Goal: Task Accomplishment & Management: Use online tool/utility

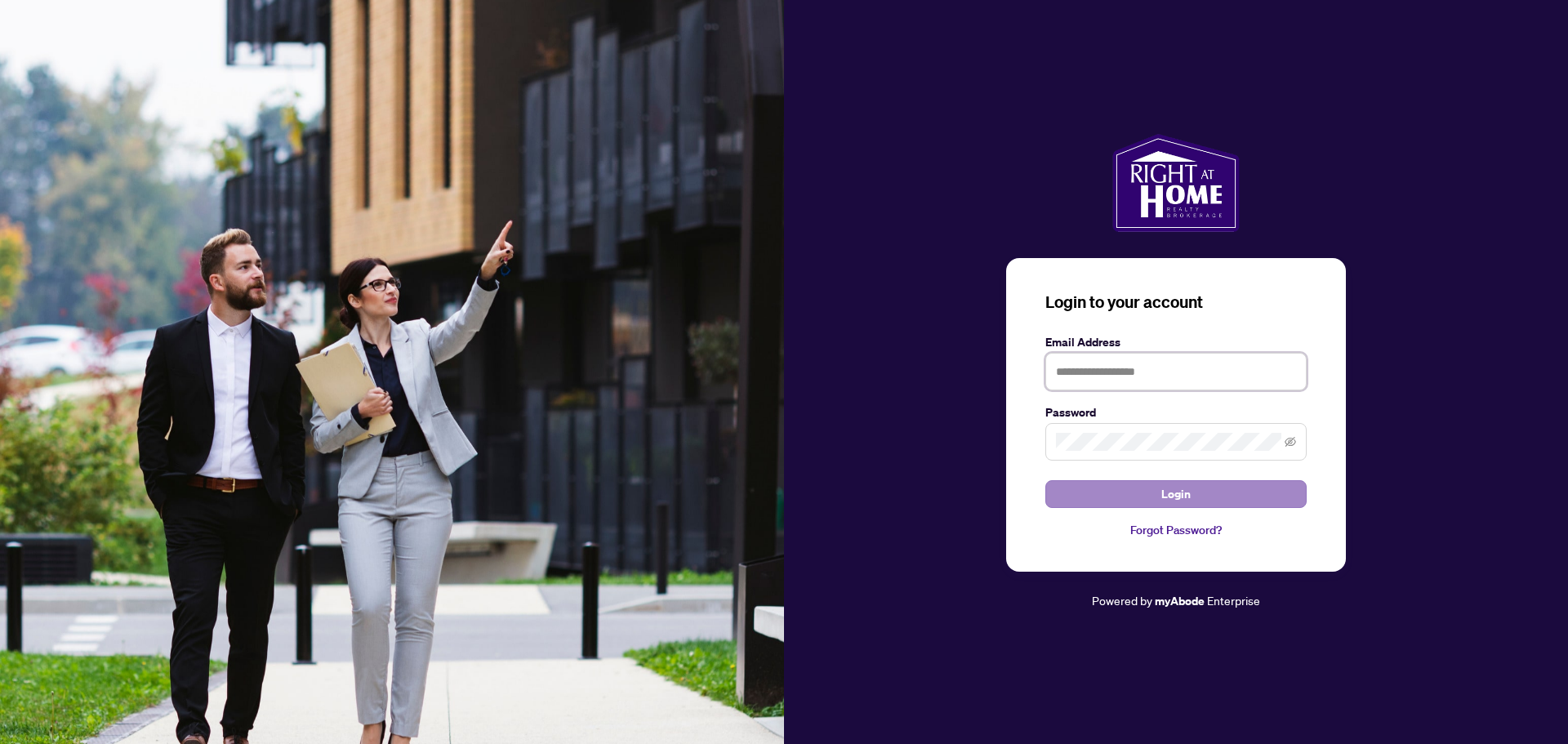
type input "**********"
click at [1144, 490] on button "Login" at bounding box center [1176, 495] width 262 height 28
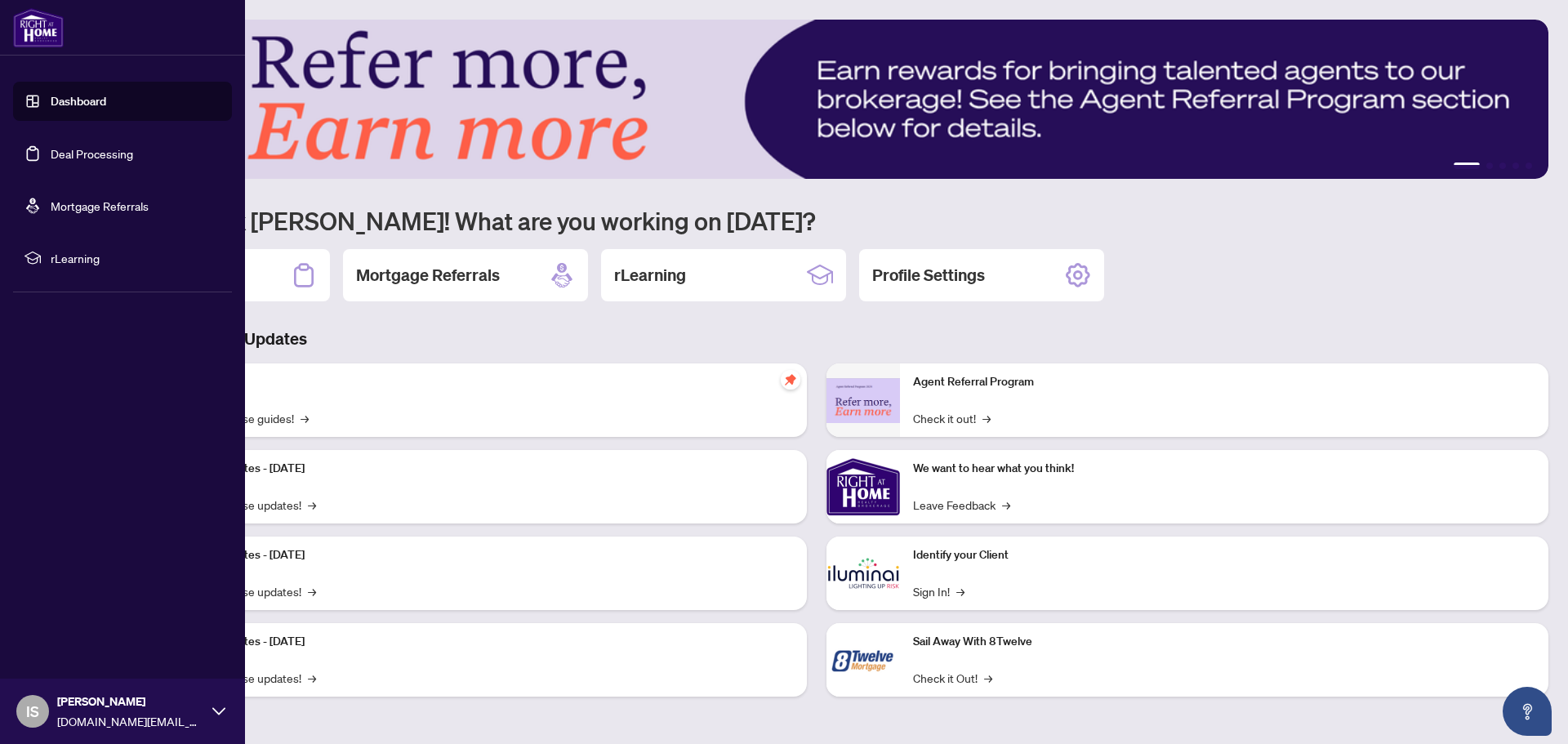
click at [94, 148] on link "Deal Processing" at bounding box center [92, 154] width 83 height 15
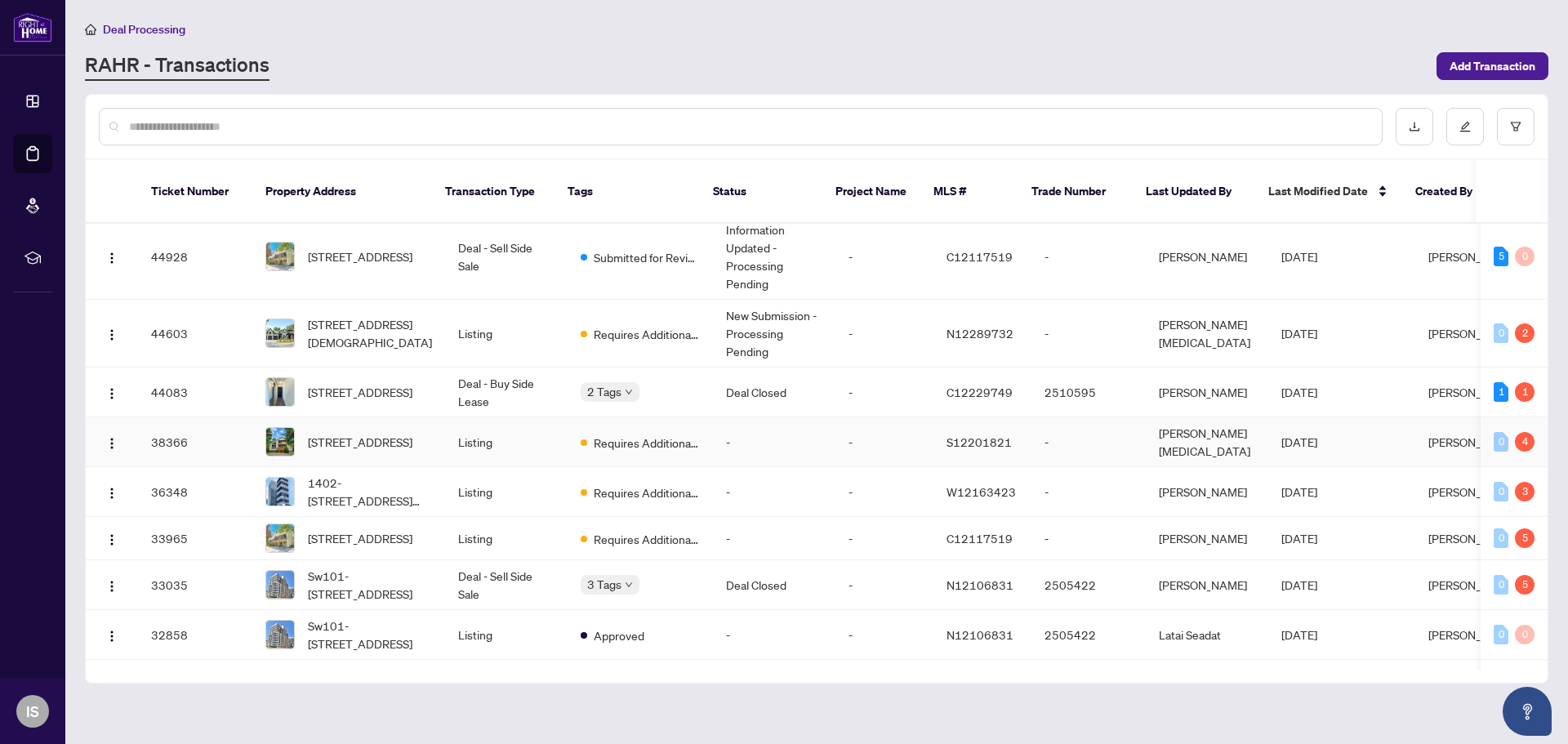
scroll to position [245, 0]
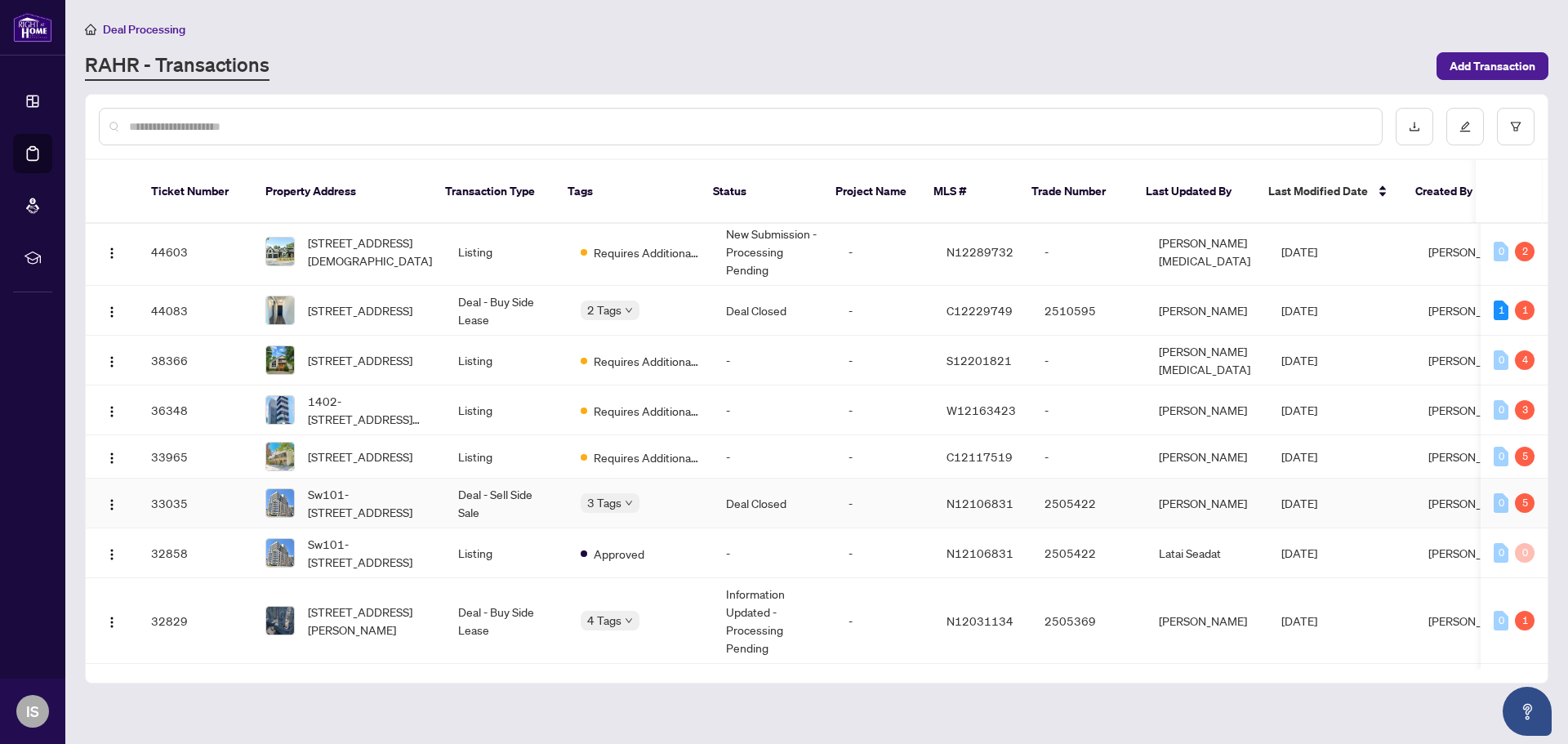
click at [512, 490] on td "Deal - Sell Side Sale" at bounding box center [506, 504] width 123 height 50
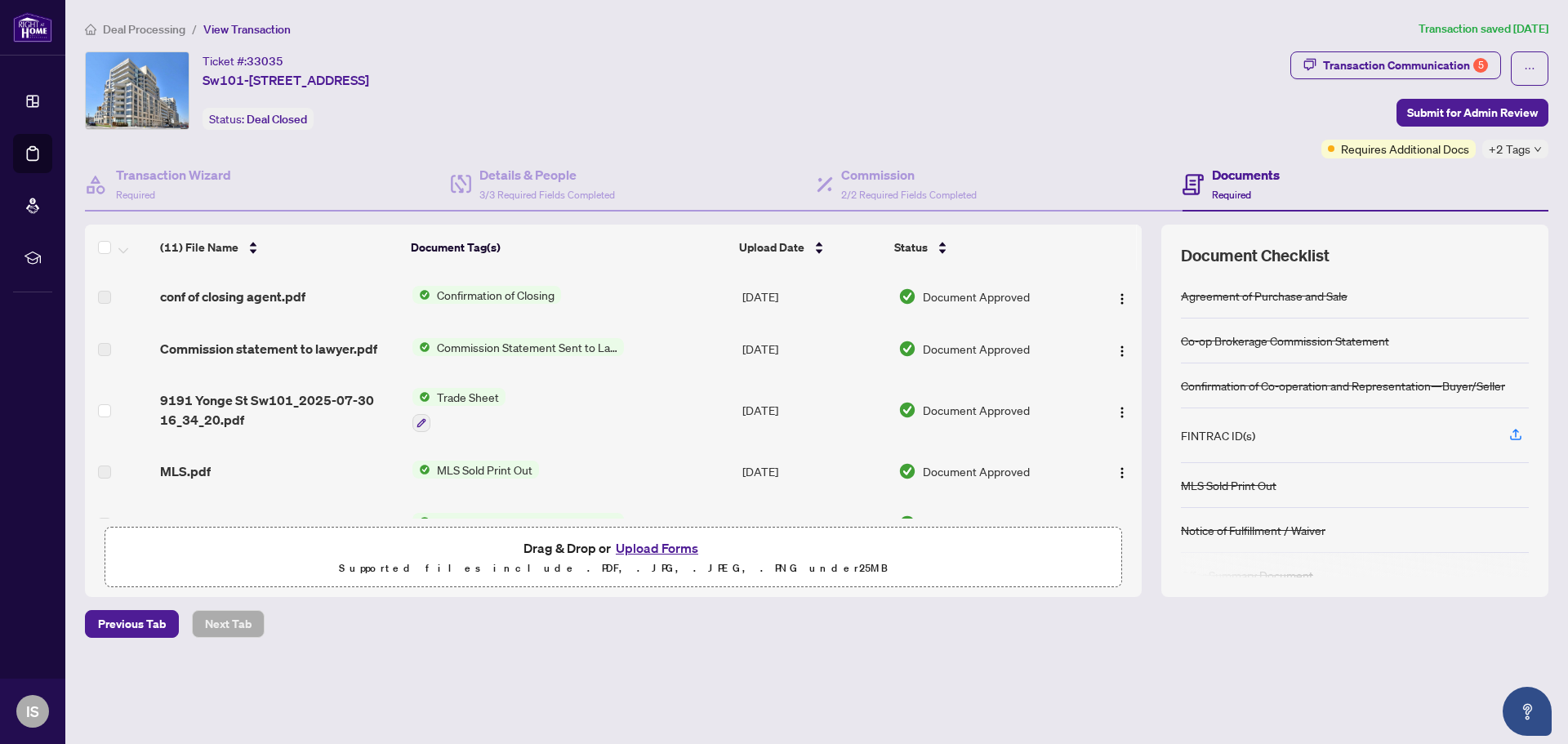
click at [1227, 433] on div "FINTRAC ID(s)" at bounding box center [1218, 436] width 75 height 18
click at [1229, 429] on div "FINTRAC ID(s)" at bounding box center [1218, 436] width 75 height 18
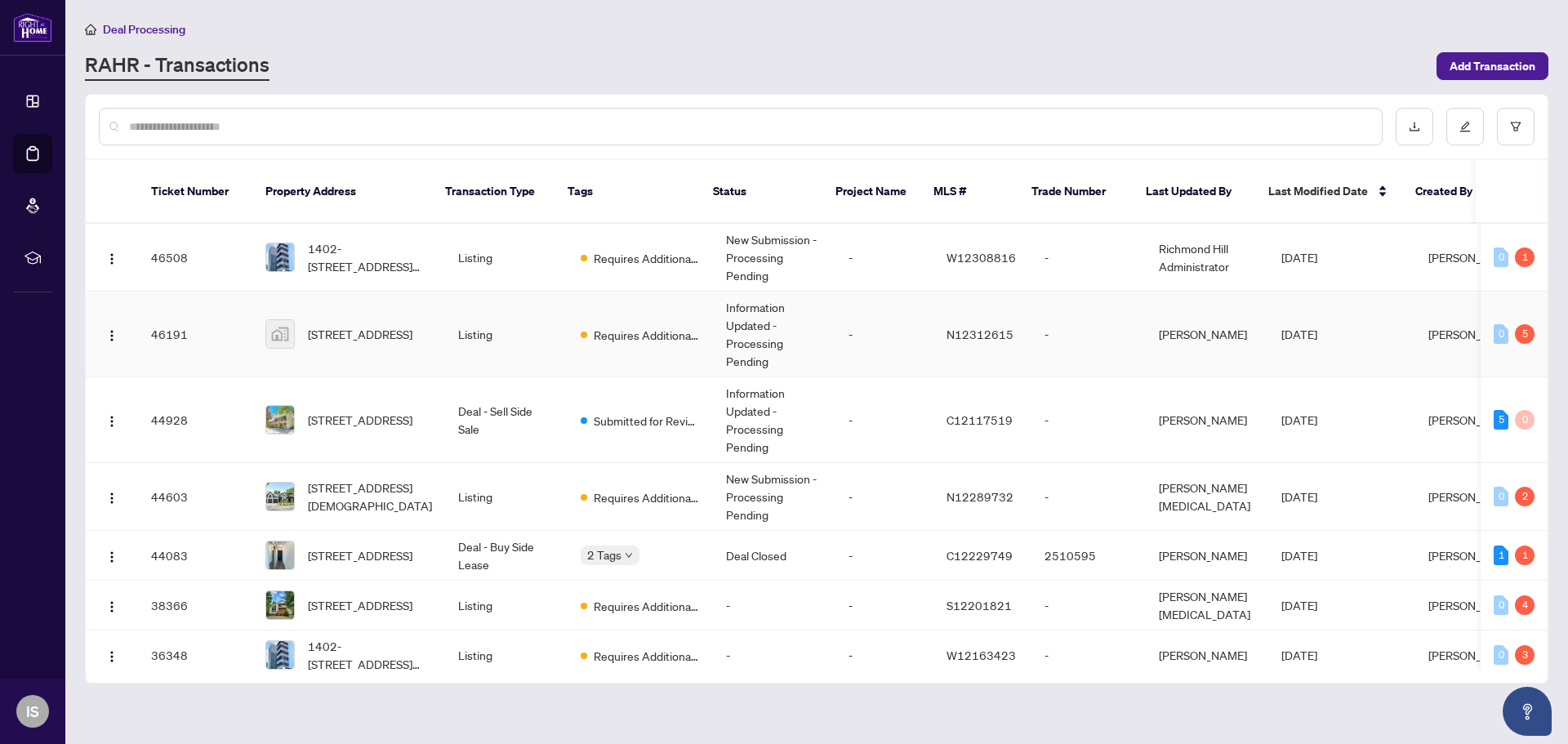
click at [537, 303] on td "Listing" at bounding box center [506, 335] width 123 height 86
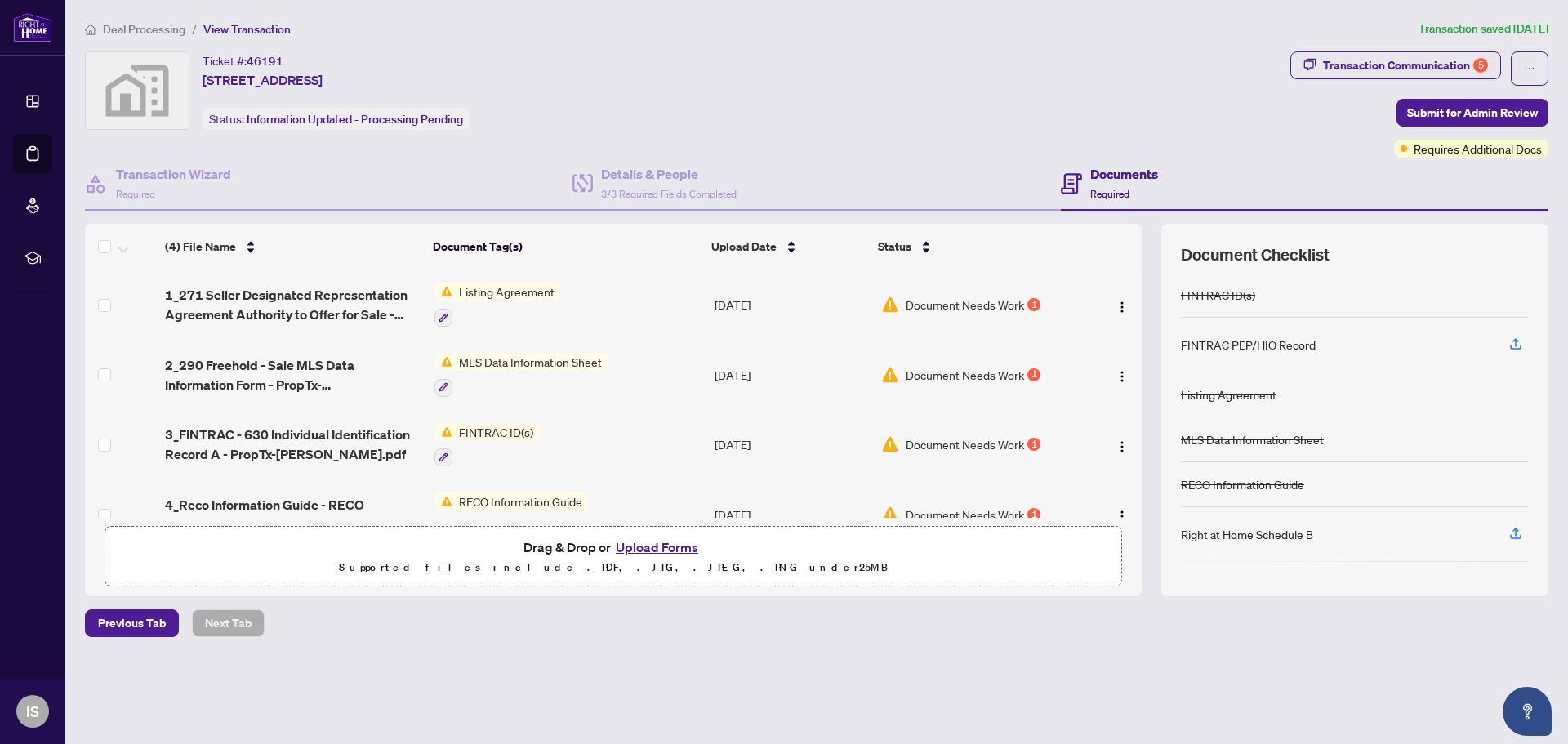
click at [981, 445] on span "Document Needs Work" at bounding box center [965, 445] width 118 height 18
